Goal: Obtain resource: Download file/media

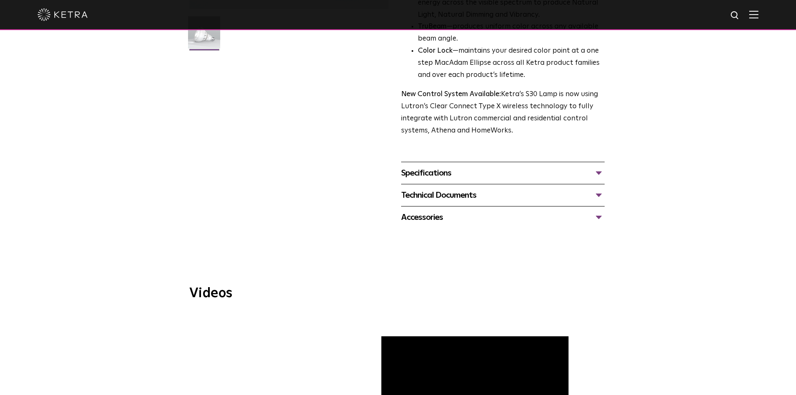
scroll to position [251, 0]
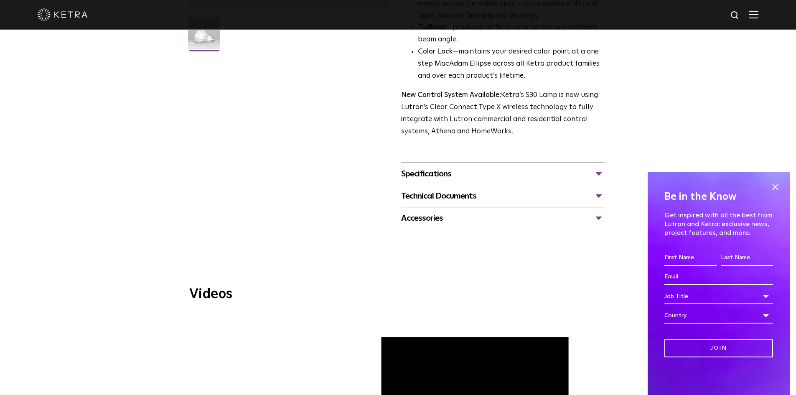
click at [430, 175] on div "Specifications" at bounding box center [502, 173] width 203 height 13
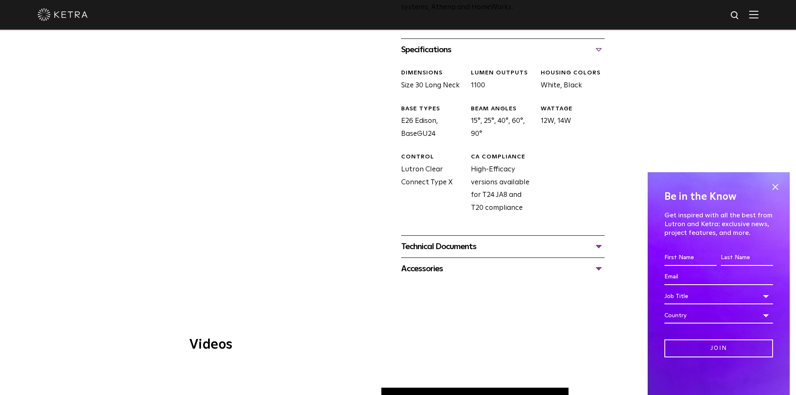
scroll to position [376, 0]
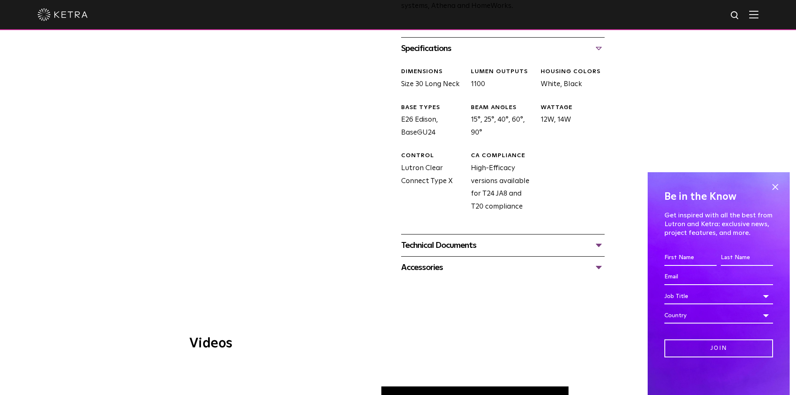
click at [415, 271] on div "Accessories" at bounding box center [502, 267] width 203 height 13
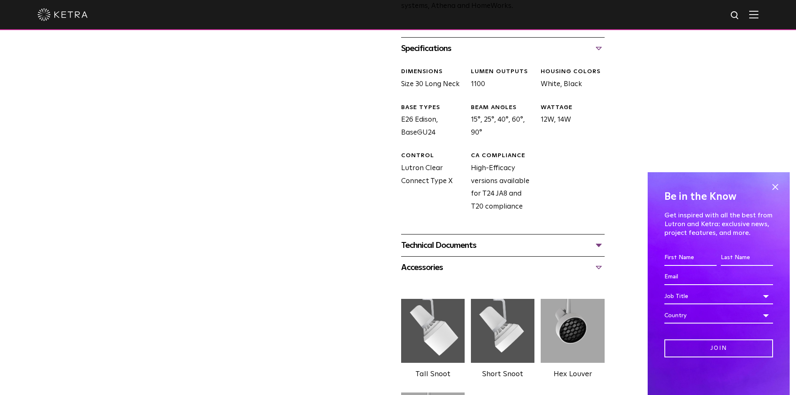
click at [415, 271] on div "Accessories" at bounding box center [502, 267] width 203 height 13
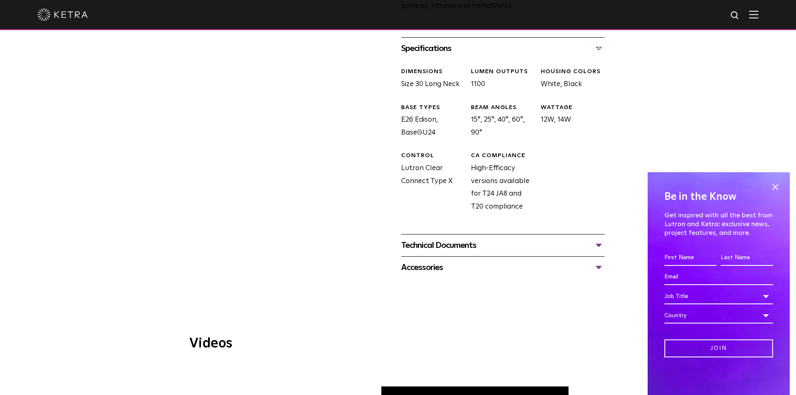
click at [414, 251] on div "Technical Documents" at bounding box center [502, 245] width 203 height 13
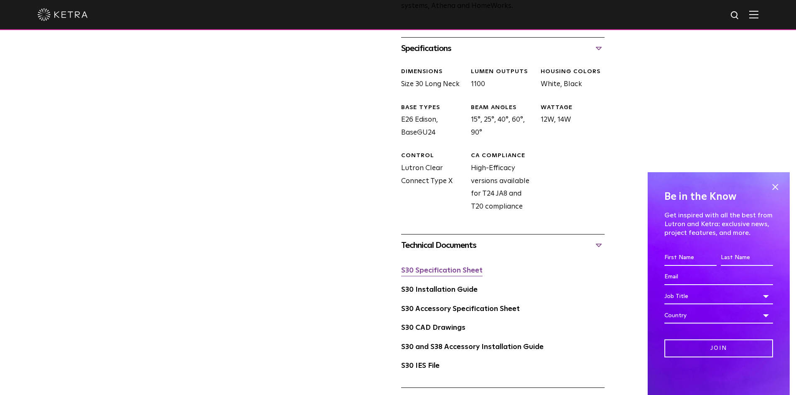
click at [414, 272] on link "S30 Specification Sheet" at bounding box center [441, 270] width 81 height 7
click at [773, 187] on span at bounding box center [775, 186] width 13 height 13
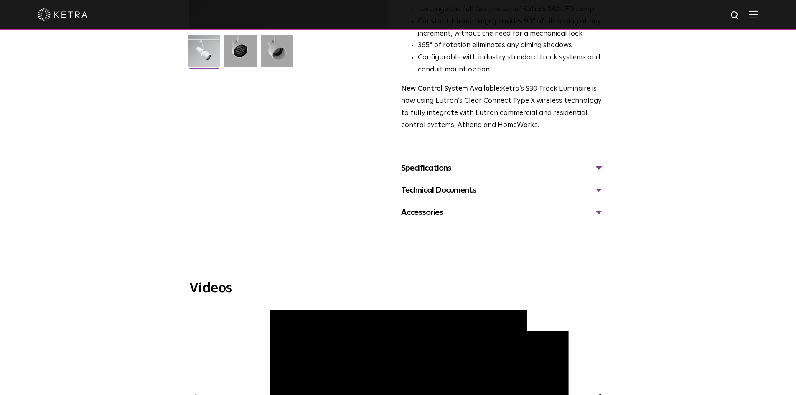
scroll to position [209, 0]
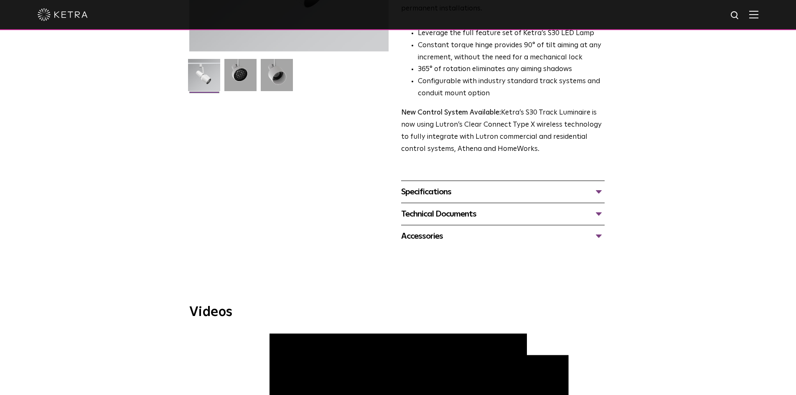
click at [438, 207] on div "Technical Documents" at bounding box center [502, 213] width 203 height 13
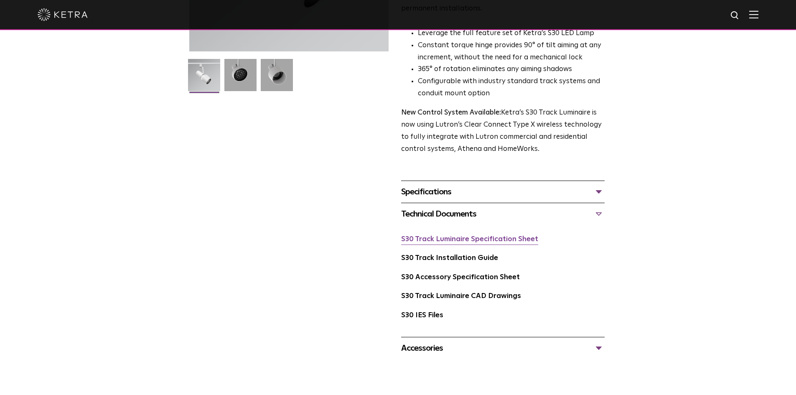
click at [450, 236] on link "S30 Track Luminaire Specification Sheet" at bounding box center [469, 239] width 137 height 7
